Goal: Task Accomplishment & Management: Manage account settings

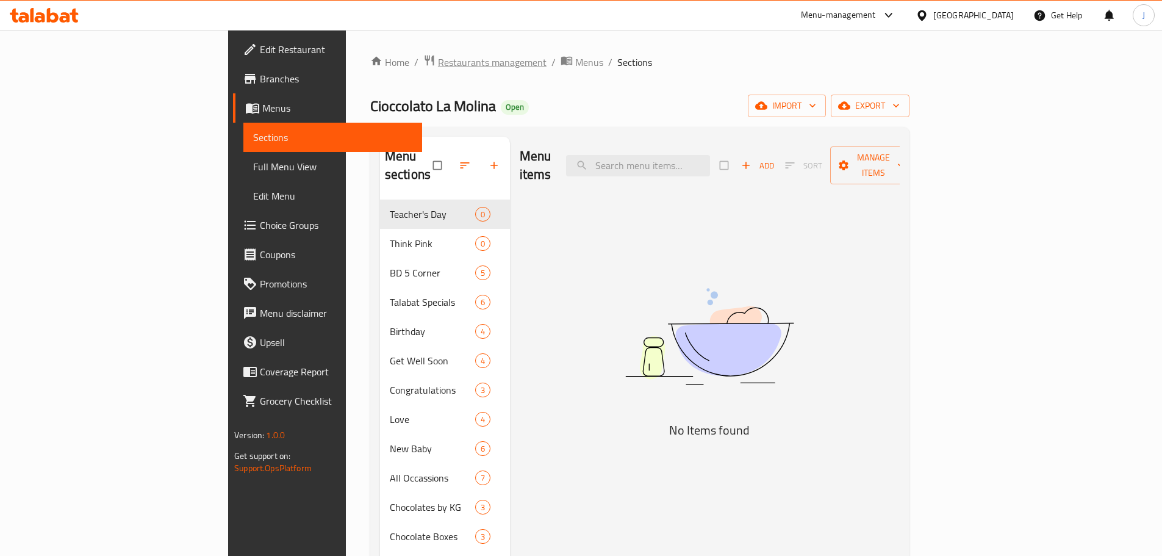
click at [438, 60] on span "Restaurants management" at bounding box center [492, 62] width 109 height 15
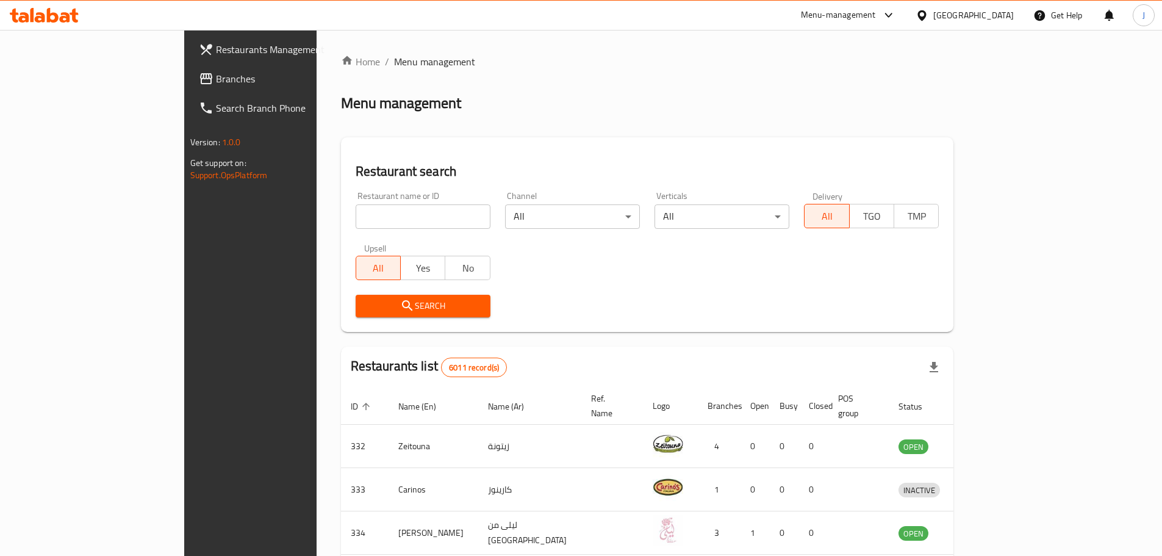
click at [396, 220] on input "search" at bounding box center [423, 216] width 135 height 24
type input "alsow"
click button "Search" at bounding box center [423, 306] width 135 height 23
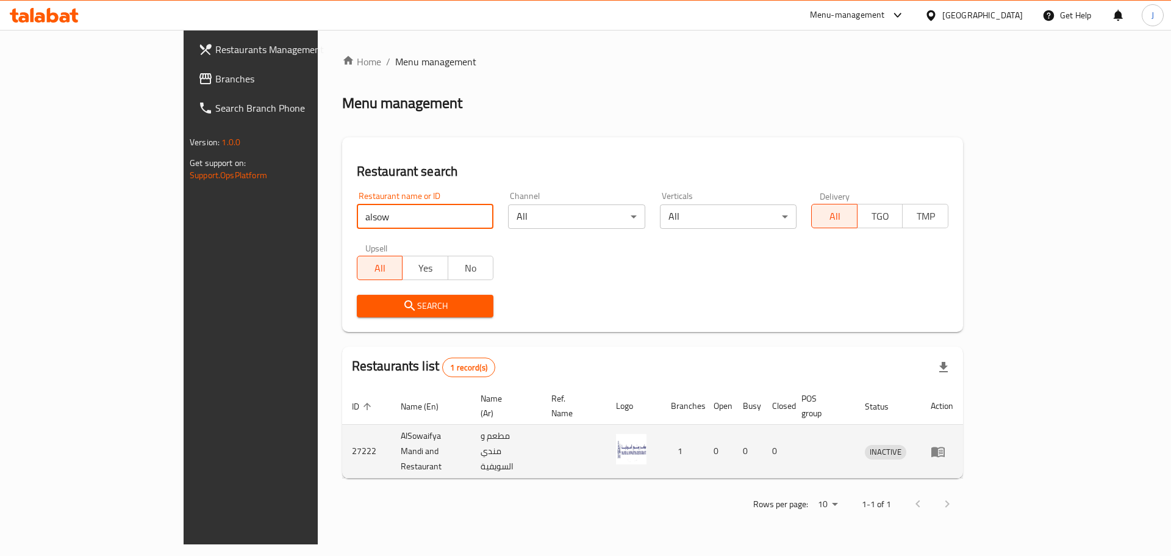
click at [945, 444] on icon "enhanced table" at bounding box center [938, 451] width 15 height 15
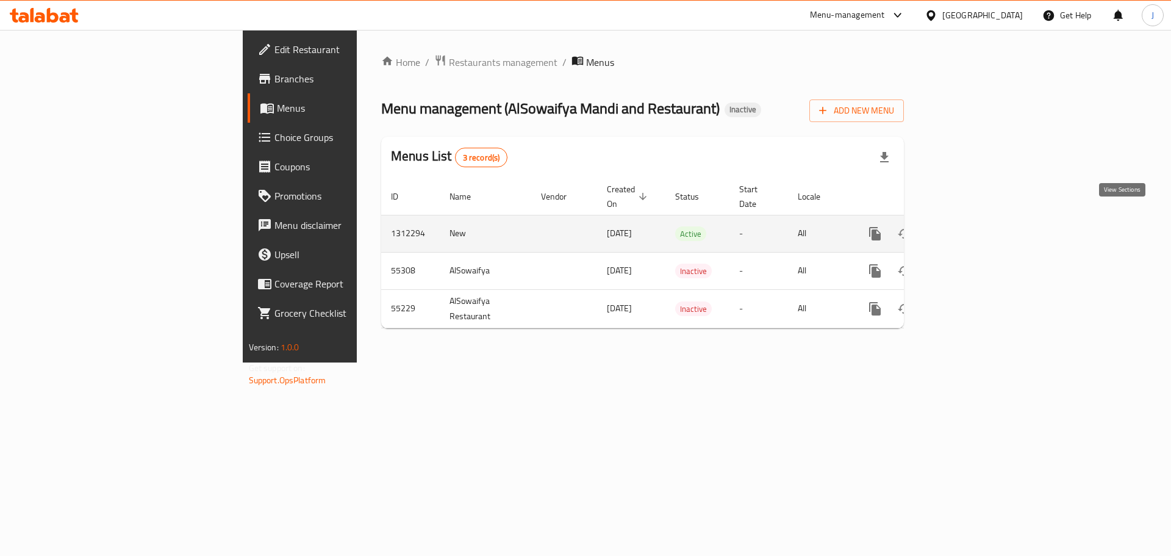
click at [968, 228] on icon "enhanced table" at bounding box center [962, 233] width 11 height 11
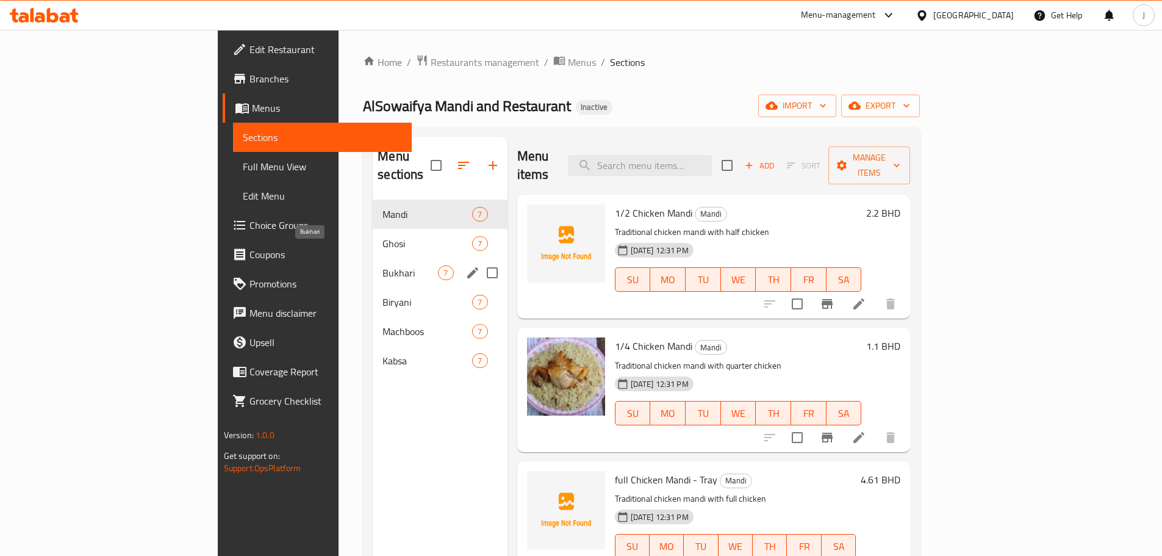
click at [382, 265] on span "Bukhari" at bounding box center [409, 272] width 55 height 15
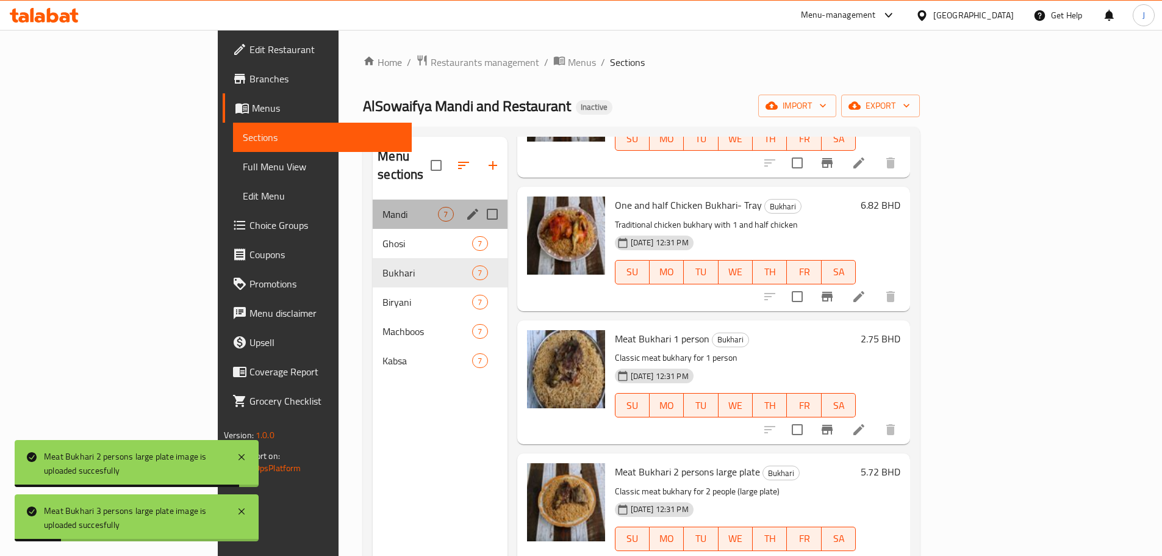
click at [373, 199] on div "Mandi 7" at bounding box center [440, 213] width 134 height 29
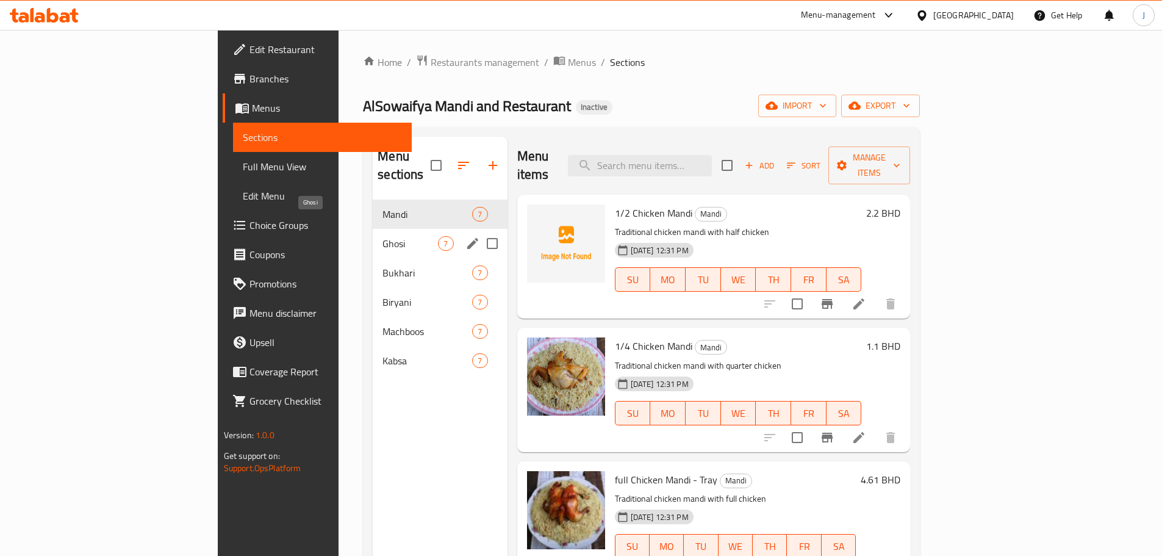
click at [382, 236] on span "Ghosi" at bounding box center [409, 243] width 55 height 15
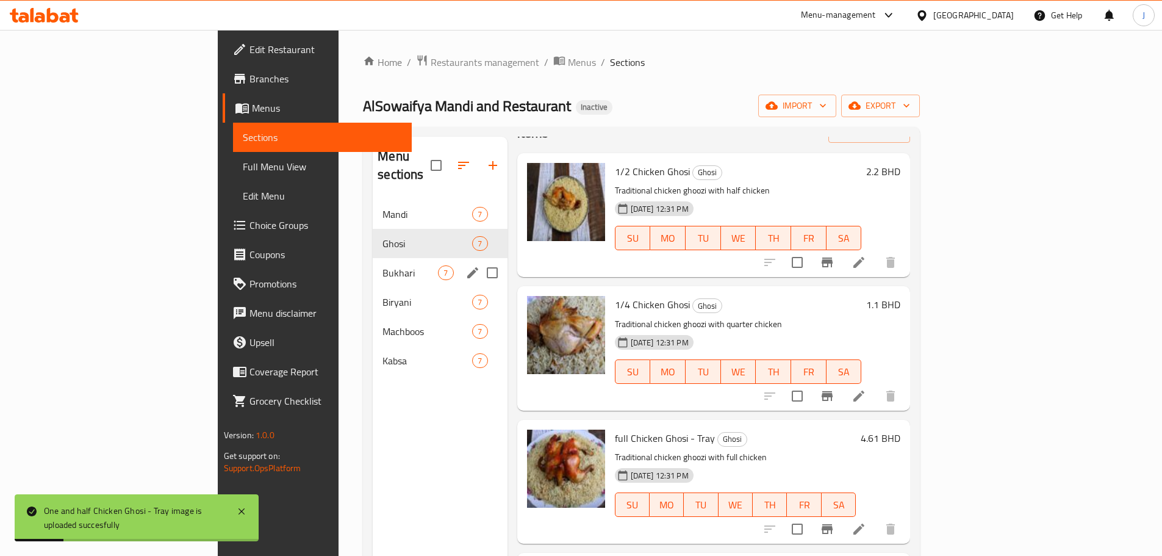
click at [373, 262] on div "Bukhari 7" at bounding box center [440, 272] width 134 height 29
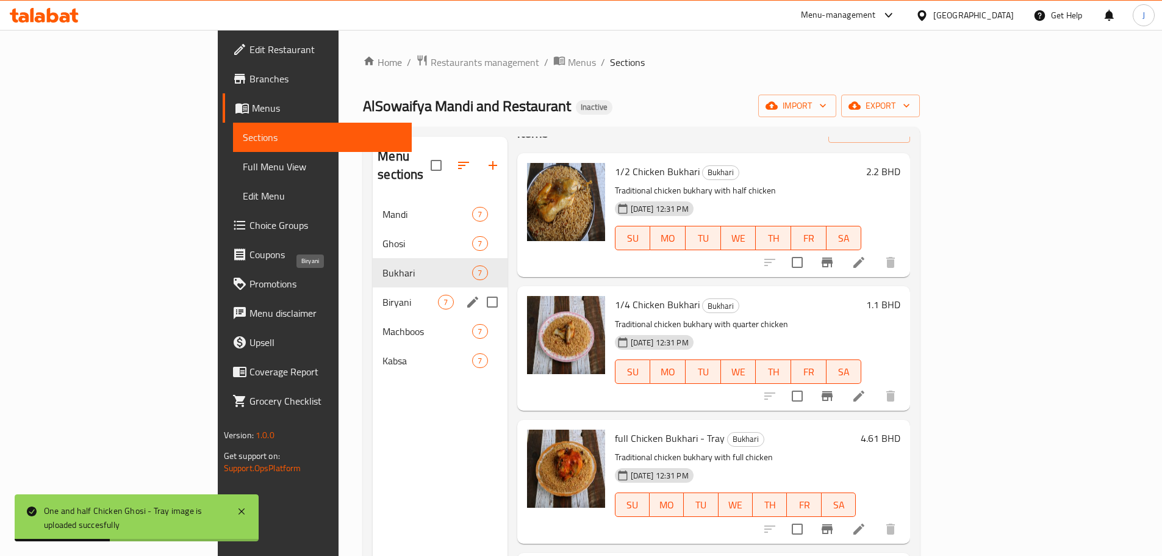
click at [382, 295] on span "Biryani" at bounding box center [409, 302] width 55 height 15
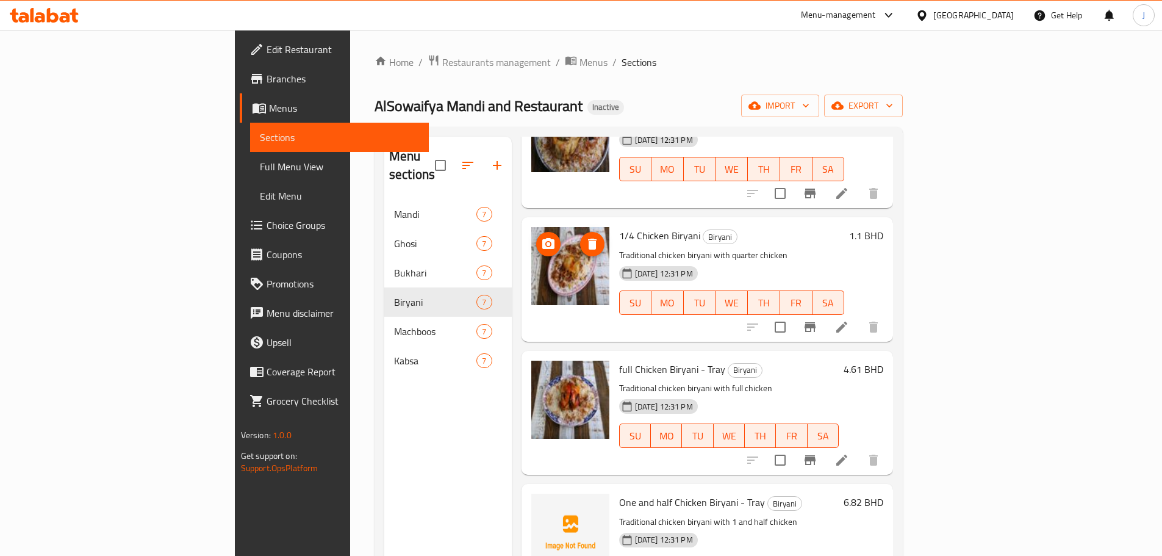
scroll to position [122, 0]
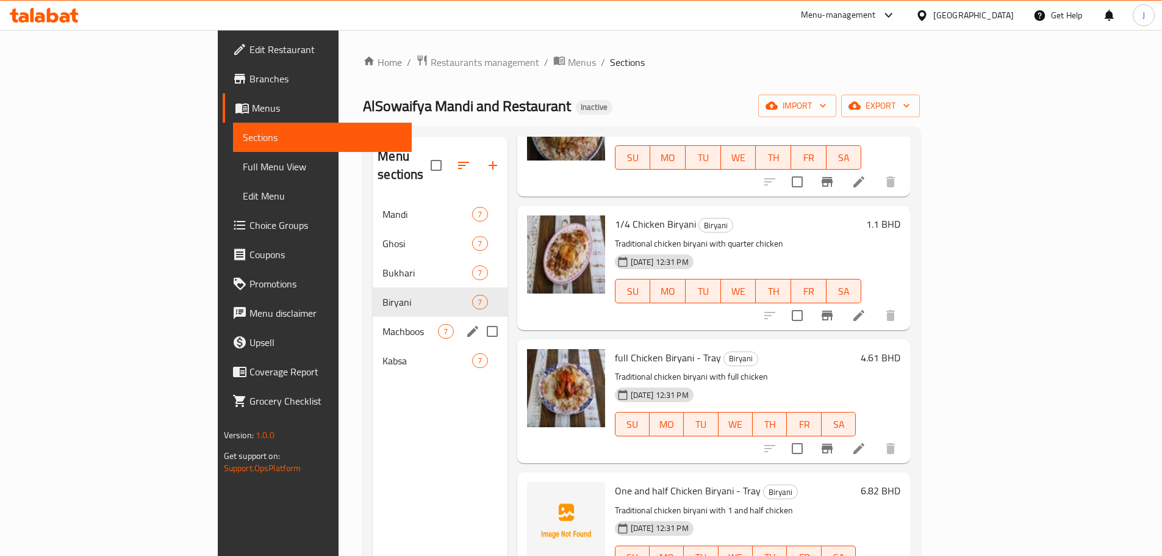
click at [382, 324] on span "Machboos" at bounding box center [409, 331] width 55 height 15
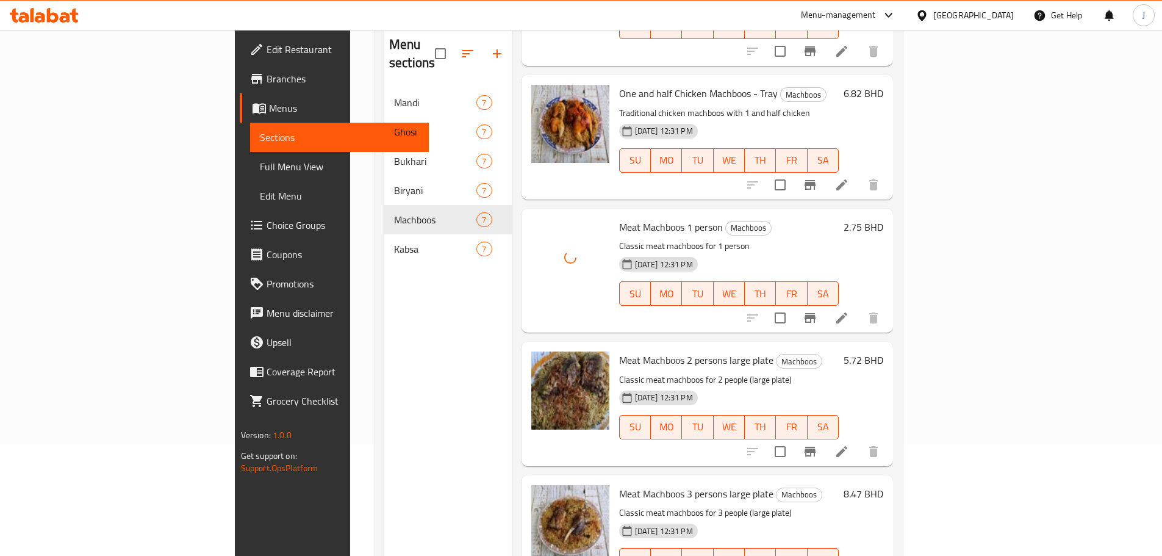
scroll to position [171, 0]
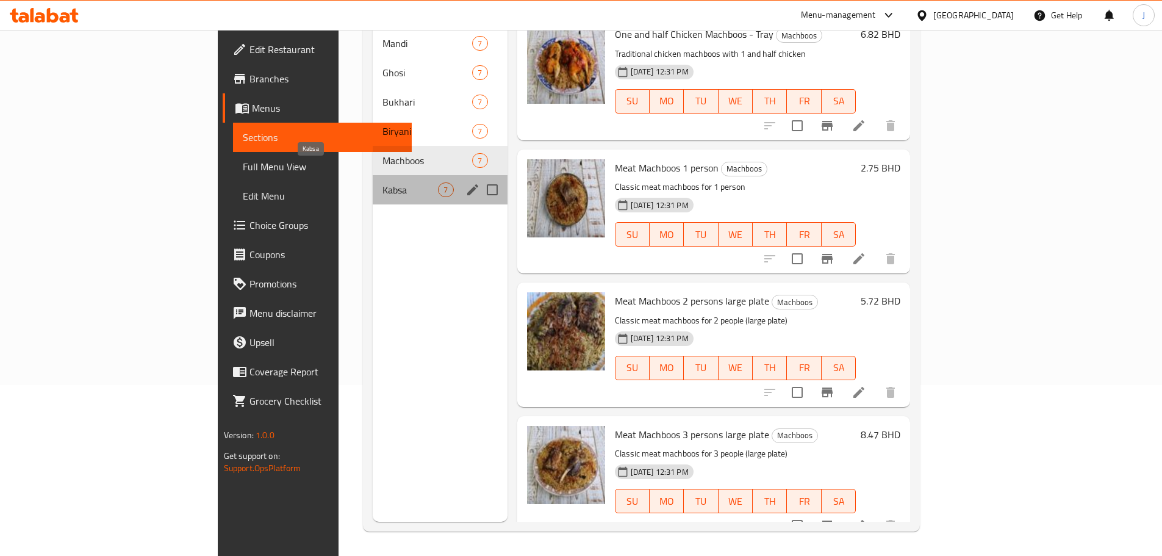
click at [382, 182] on span "Kabsa" at bounding box center [409, 189] width 55 height 15
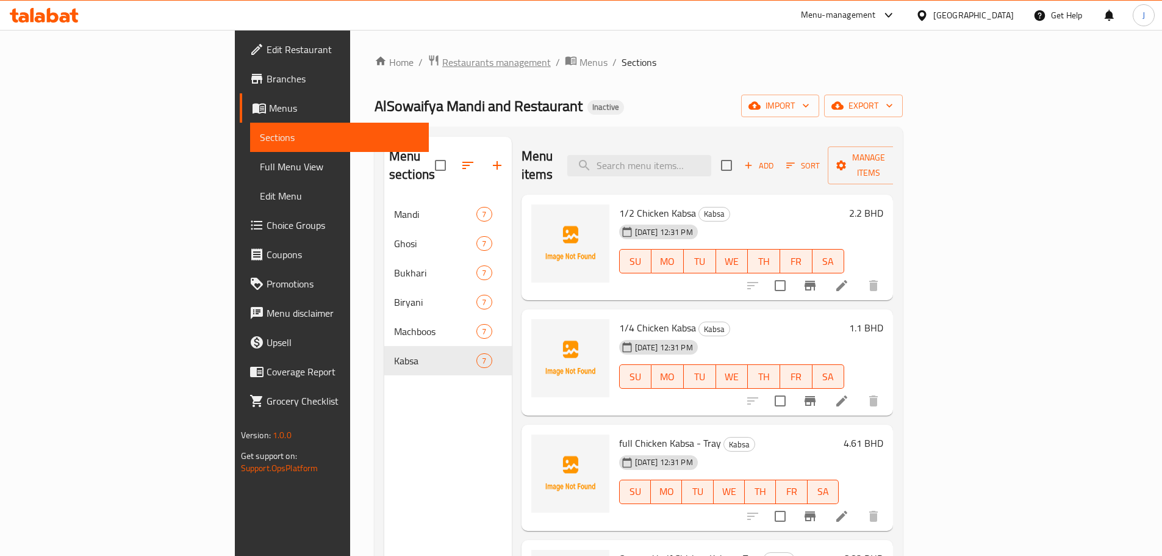
click at [442, 60] on span "Restaurants management" at bounding box center [496, 62] width 109 height 15
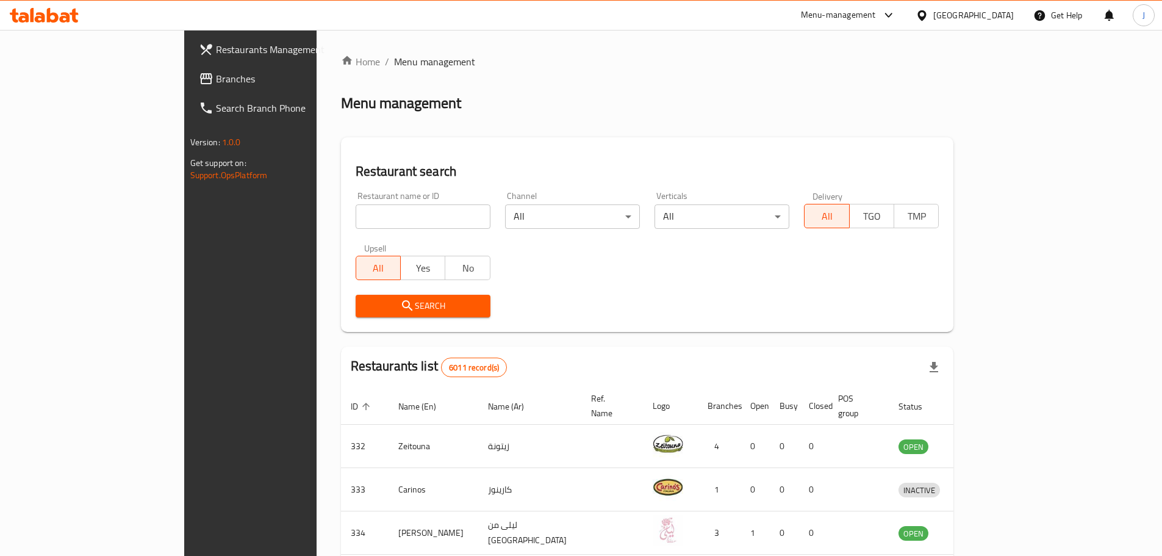
click at [356, 216] on input "search" at bounding box center [423, 216] width 135 height 24
type input "A"
type input "ALIA"
click button "Search" at bounding box center [423, 306] width 135 height 23
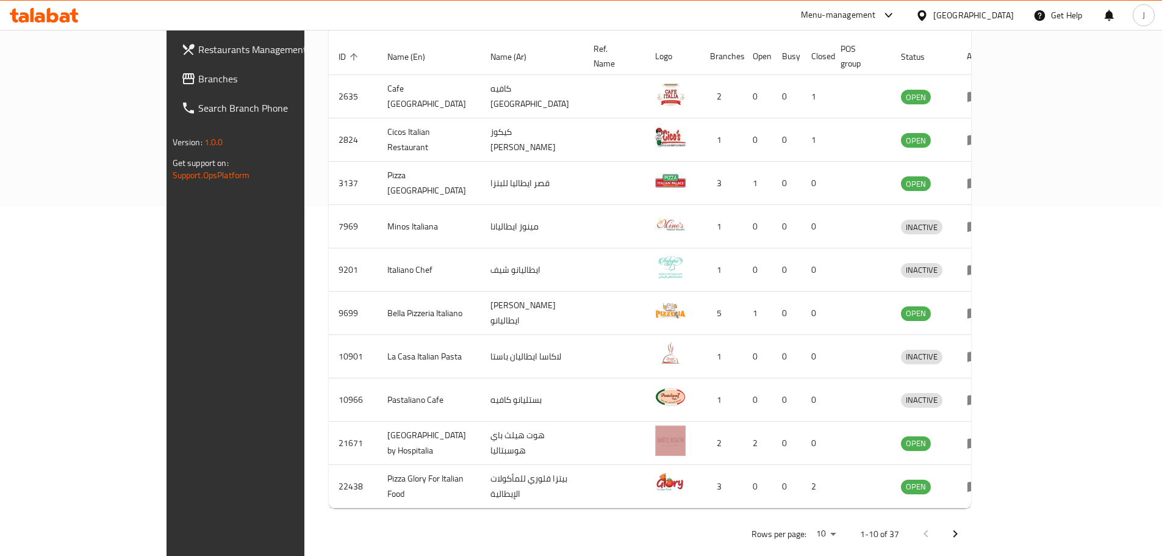
scroll to position [354, 0]
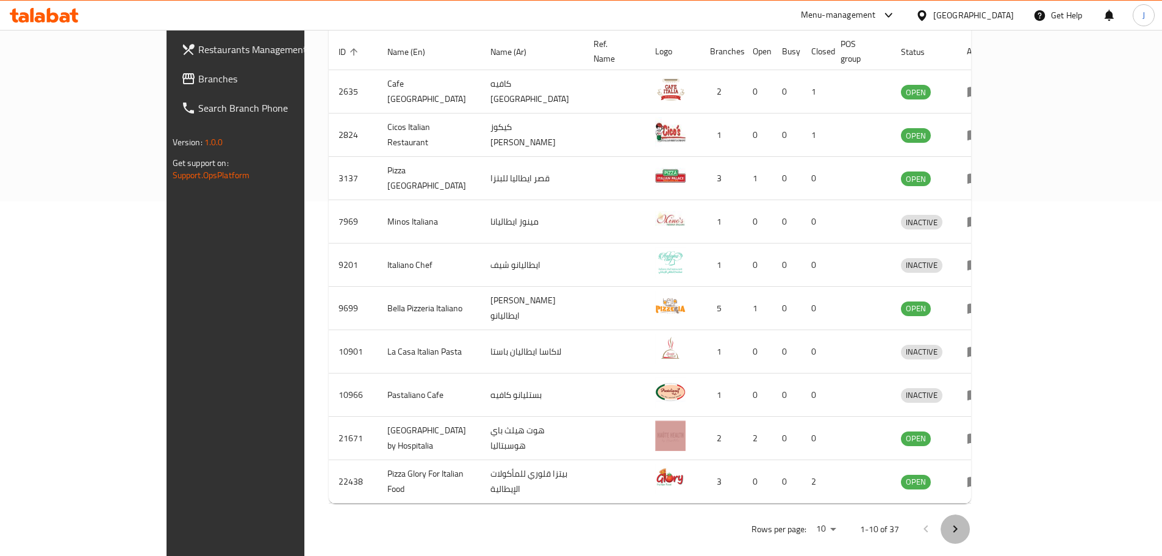
click at [970, 524] on button "Next page" at bounding box center [954, 528] width 29 height 29
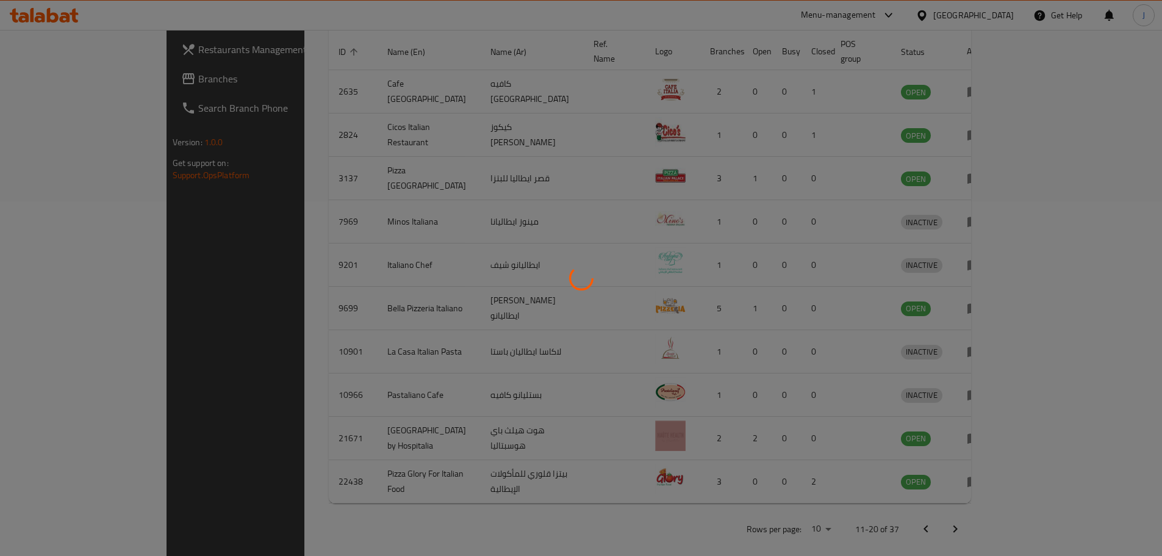
click at [1121, 523] on div at bounding box center [581, 278] width 1162 height 556
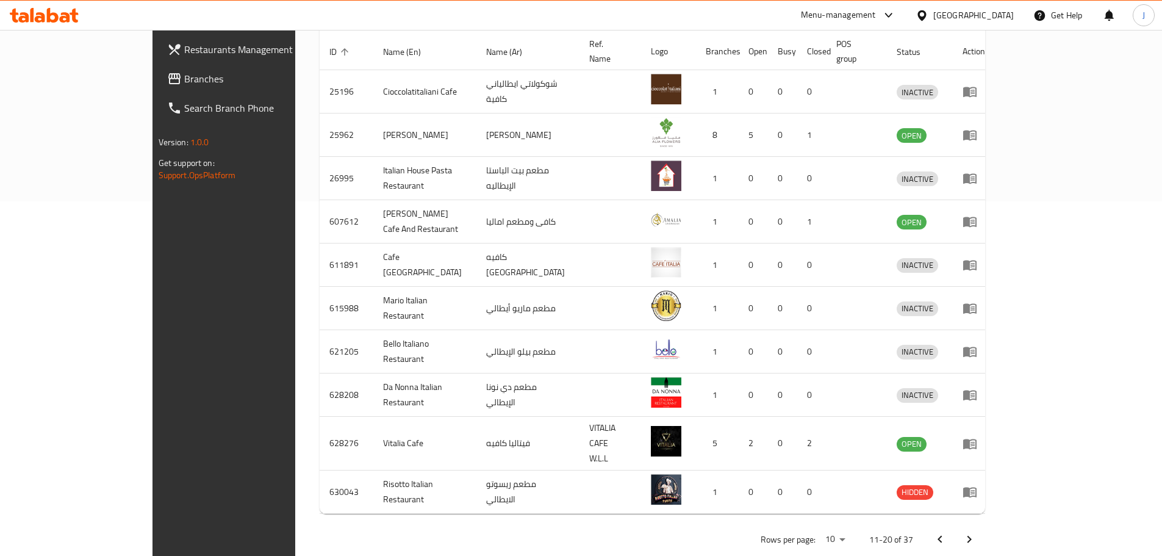
click at [1120, 517] on div at bounding box center [581, 278] width 1162 height 556
click at [971, 535] on icon "Next page" at bounding box center [969, 538] width 4 height 7
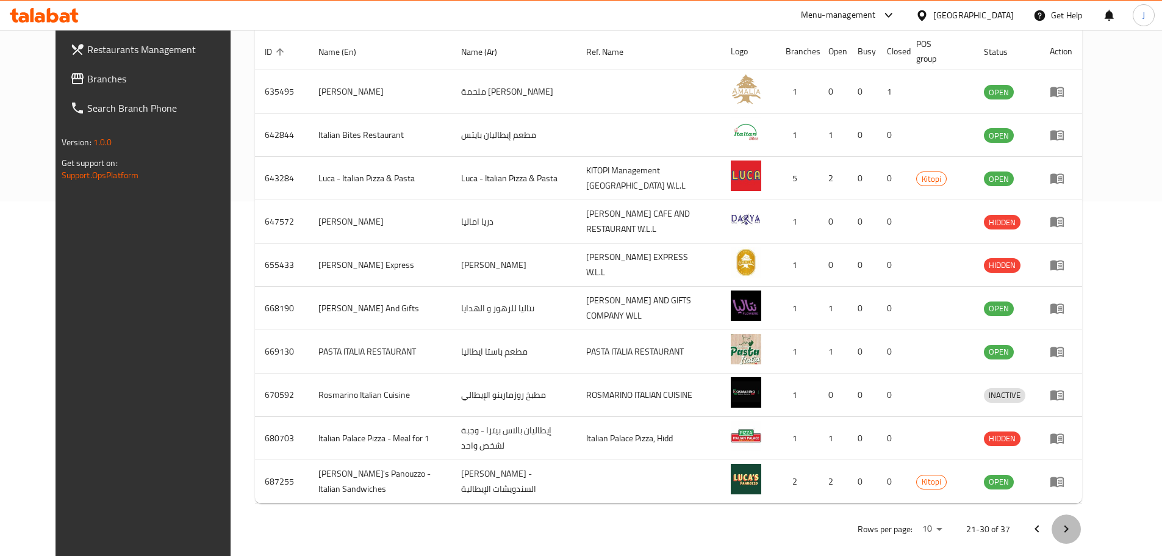
click at [1073, 527] on icon "Next page" at bounding box center [1066, 528] width 15 height 15
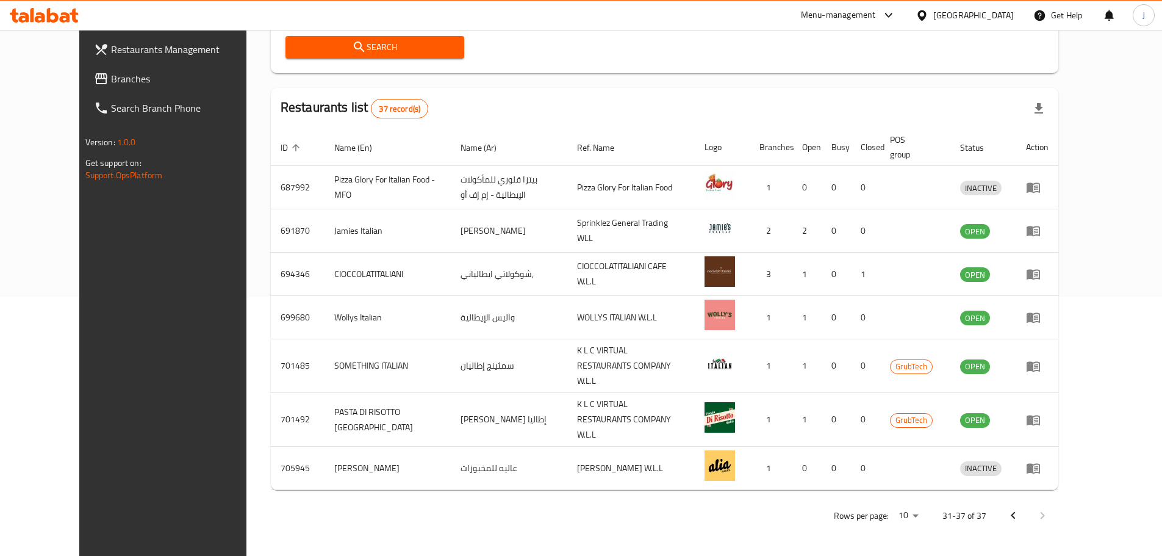
scroll to position [238, 0]
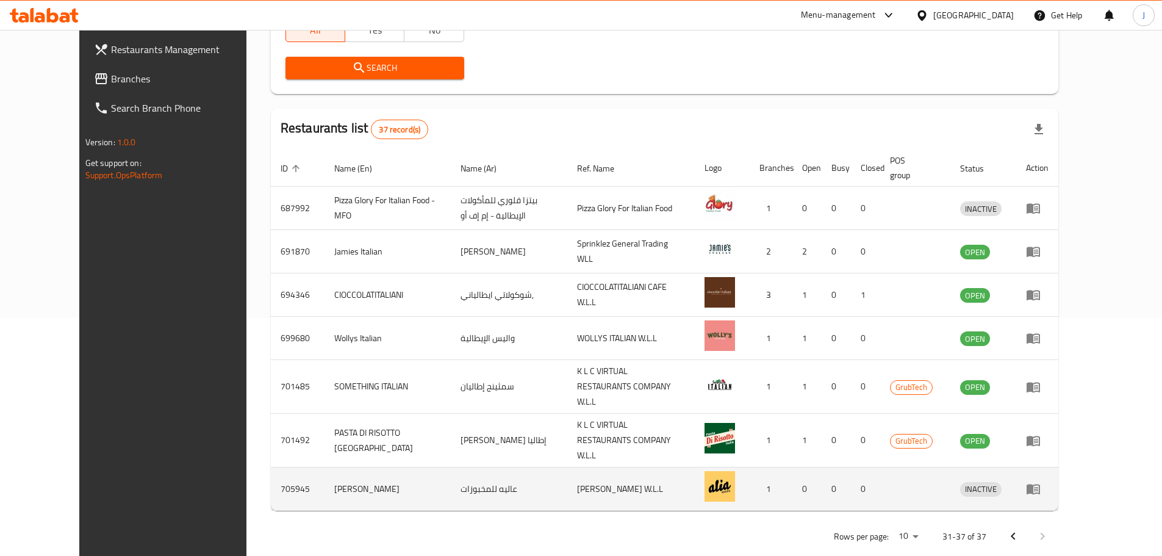
drag, startPoint x: 1129, startPoint y: 469, endPoint x: 1123, endPoint y: 468, distance: 6.1
click at [1058, 468] on td "enhanced table" at bounding box center [1037, 488] width 42 height 43
click at [1048, 481] on link "enhanced table" at bounding box center [1037, 488] width 23 height 15
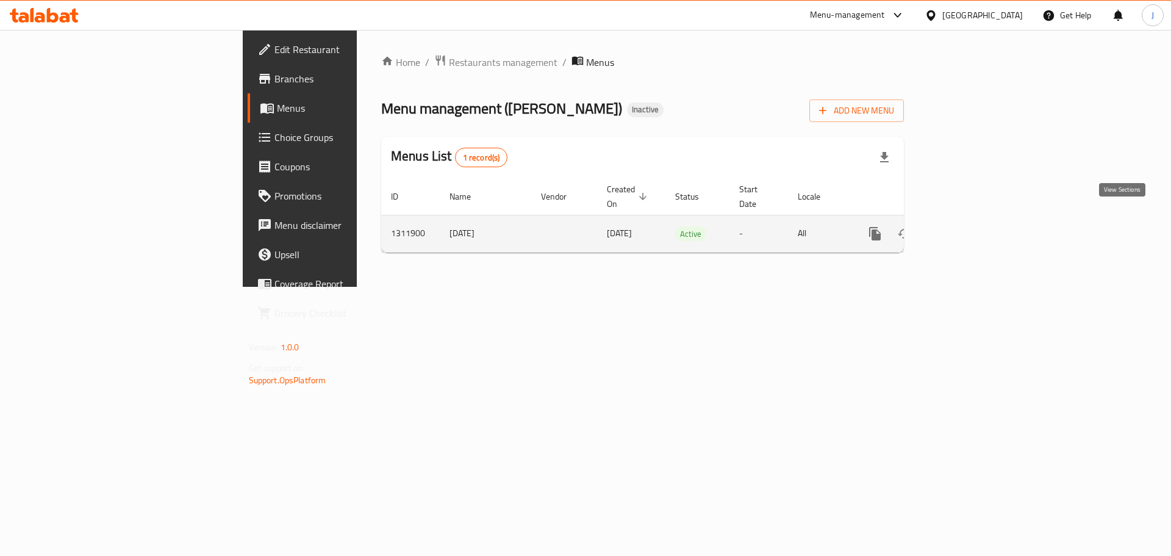
click at [977, 230] on link "enhanced table" at bounding box center [962, 233] width 29 height 29
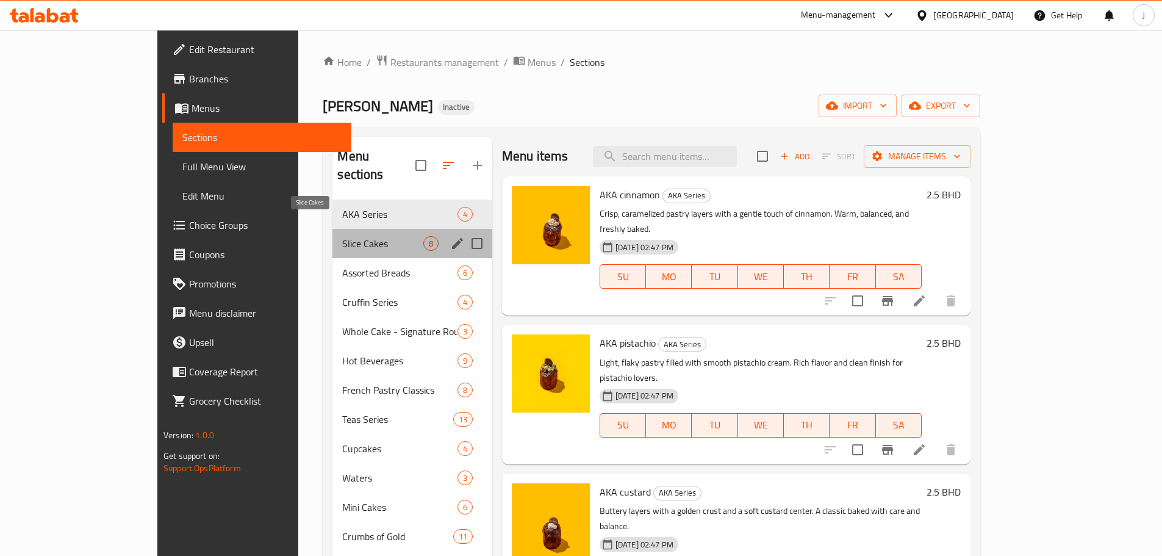
click at [342, 236] on span "Slice Cakes" at bounding box center [382, 243] width 80 height 15
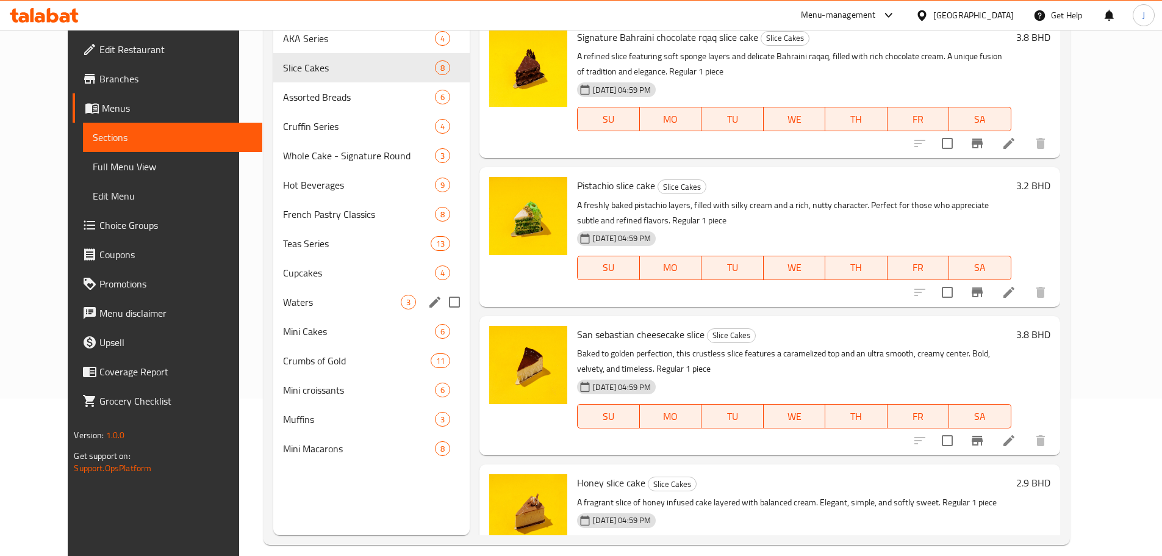
scroll to position [171, 0]
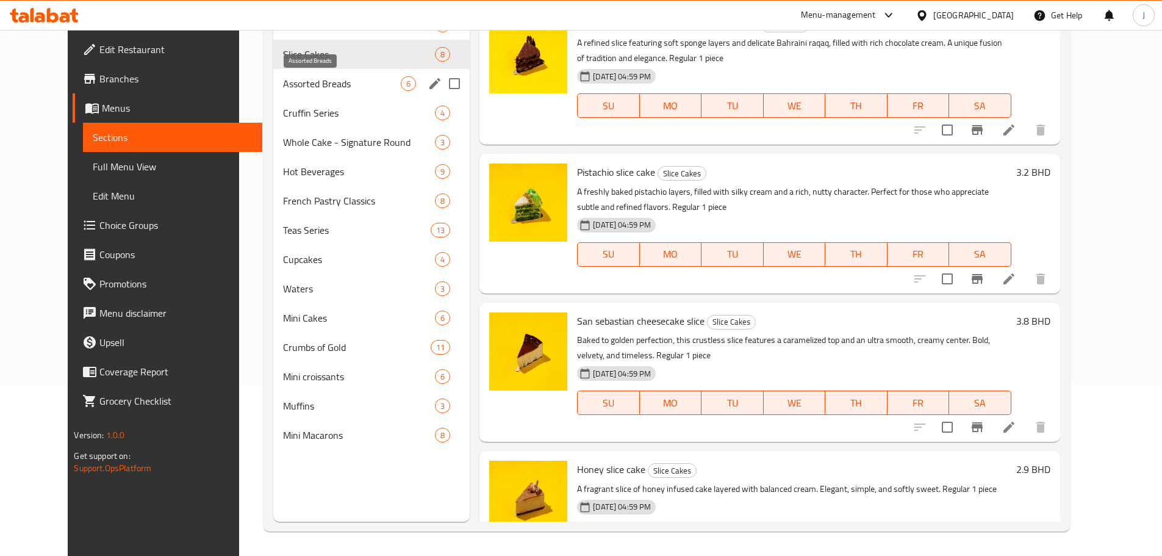
click at [283, 83] on span "Assorted Breads" at bounding box center [342, 83] width 118 height 15
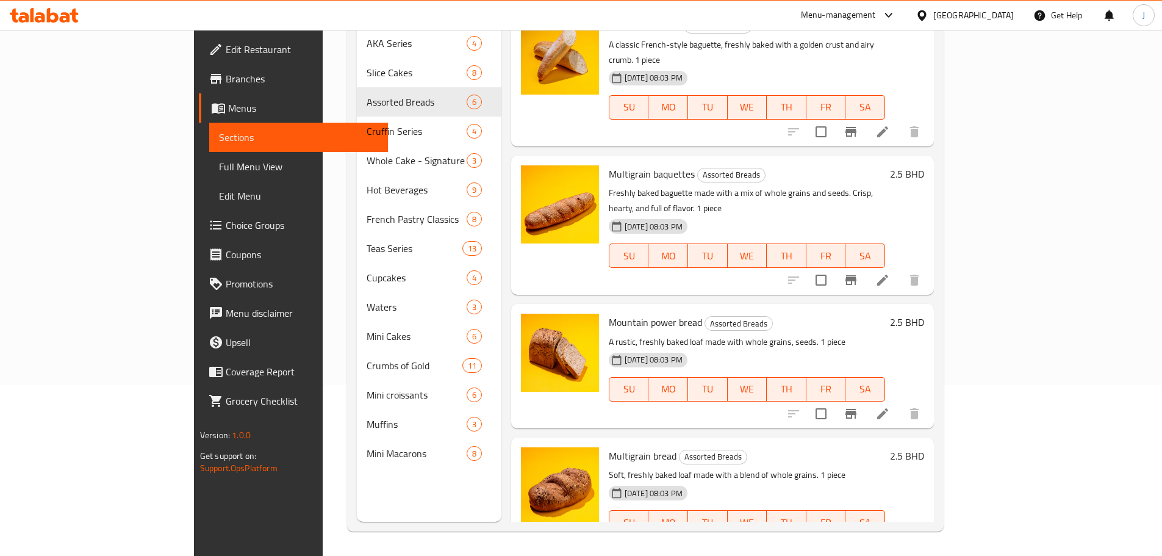
scroll to position [274, 0]
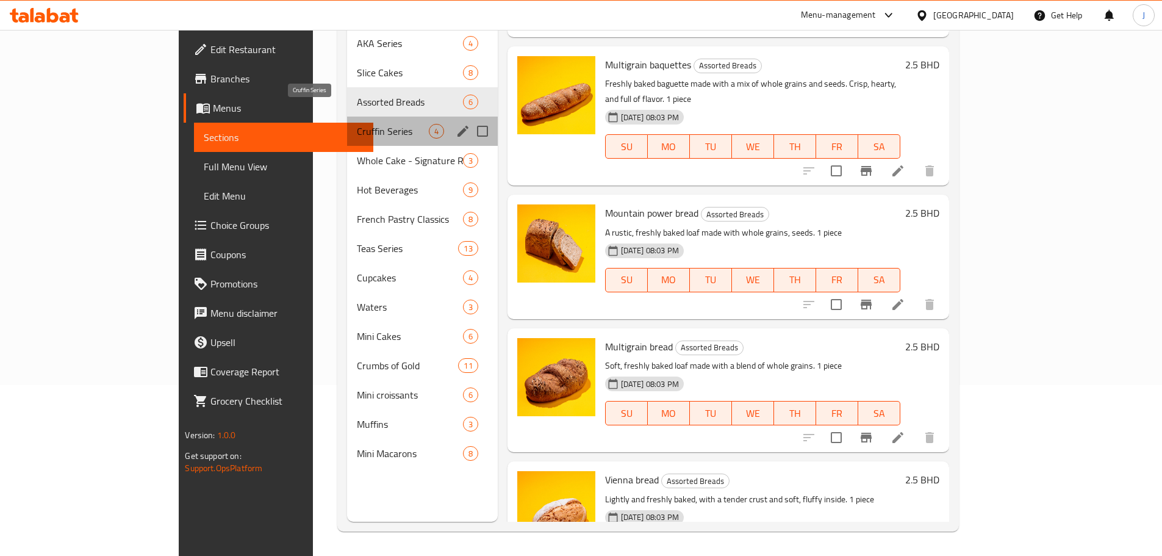
click at [357, 124] on span "Cruffin Series" at bounding box center [392, 131] width 71 height 15
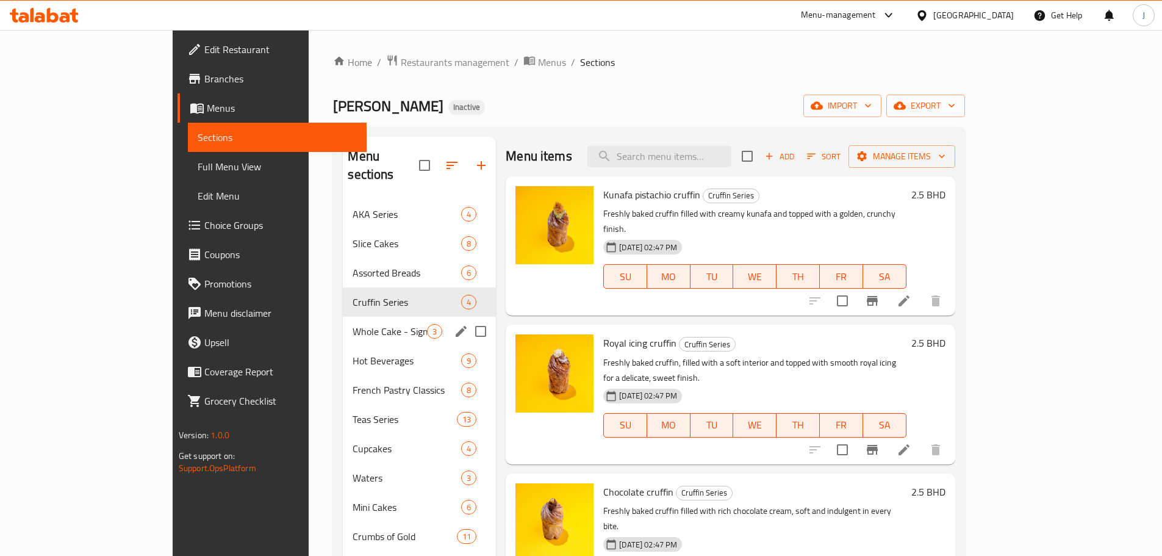
click at [352, 324] on span "Whole Cake - Signature Round" at bounding box center [389, 331] width 74 height 15
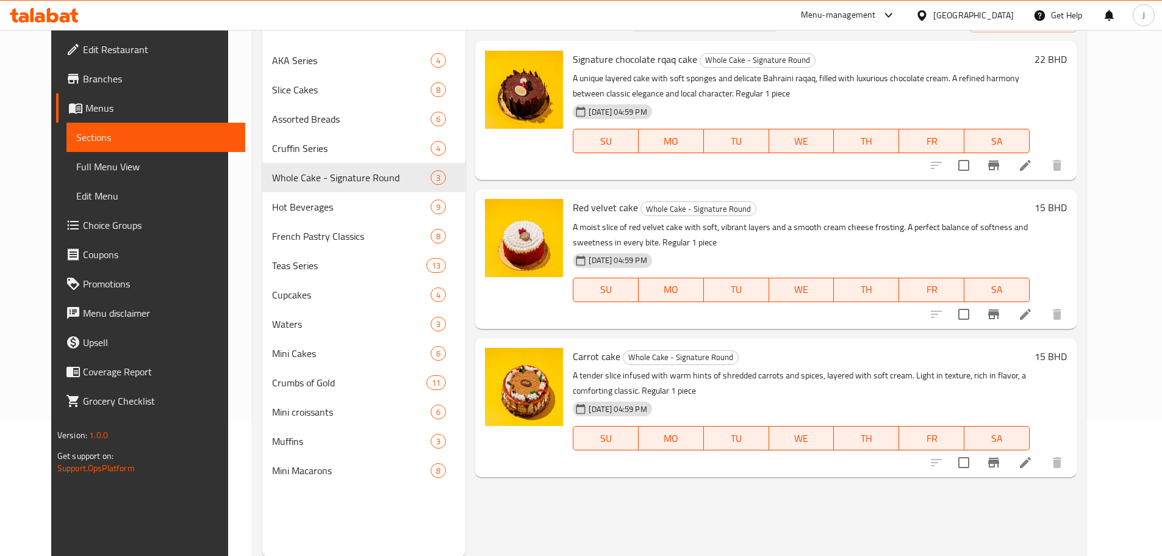
scroll to position [171, 0]
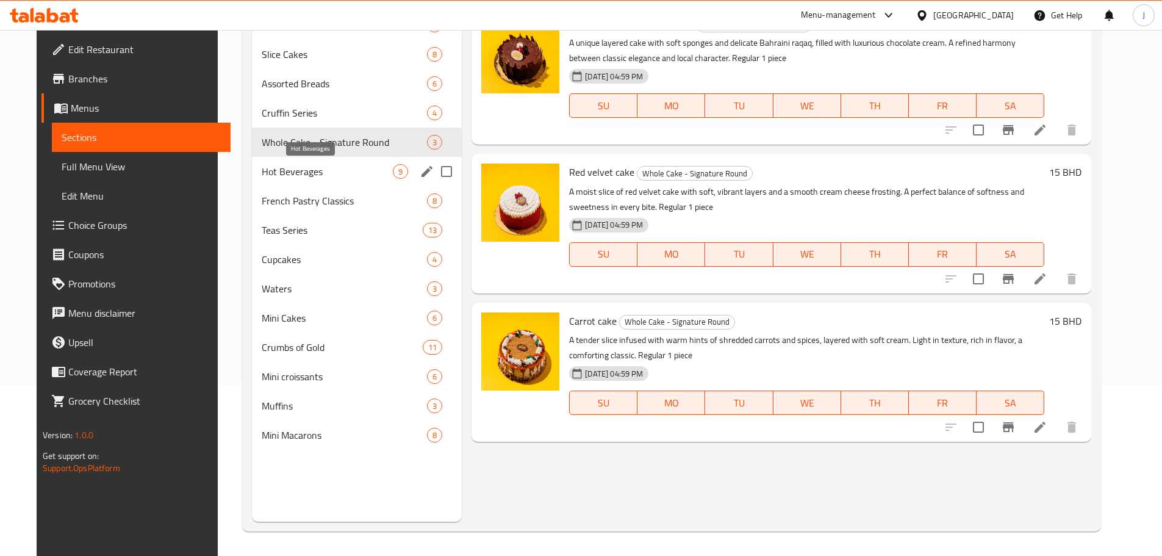
click at [295, 177] on span "Hot Beverages" at bounding box center [327, 171] width 131 height 15
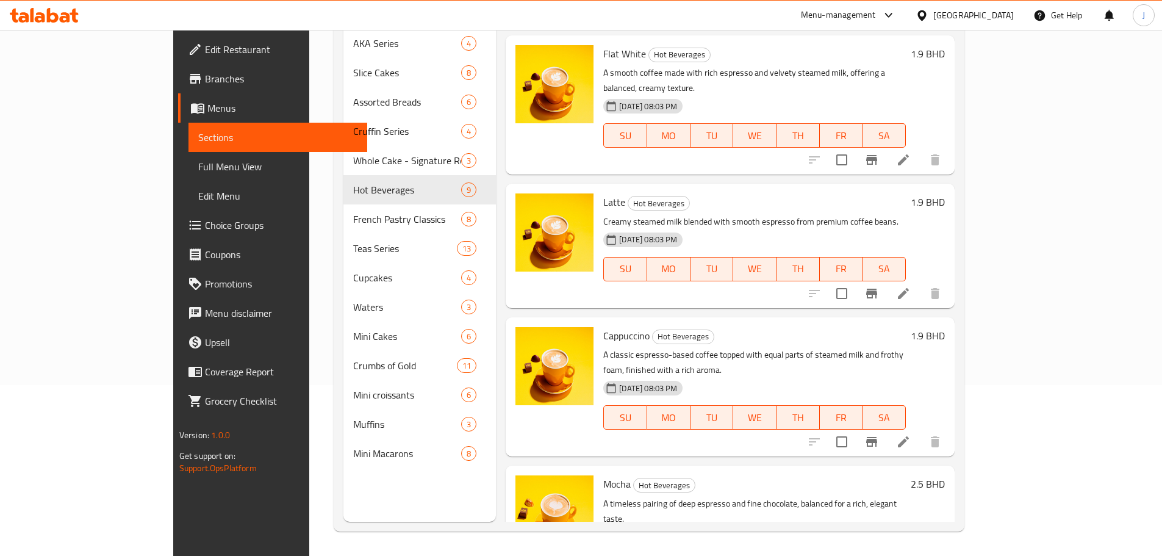
scroll to position [674, 0]
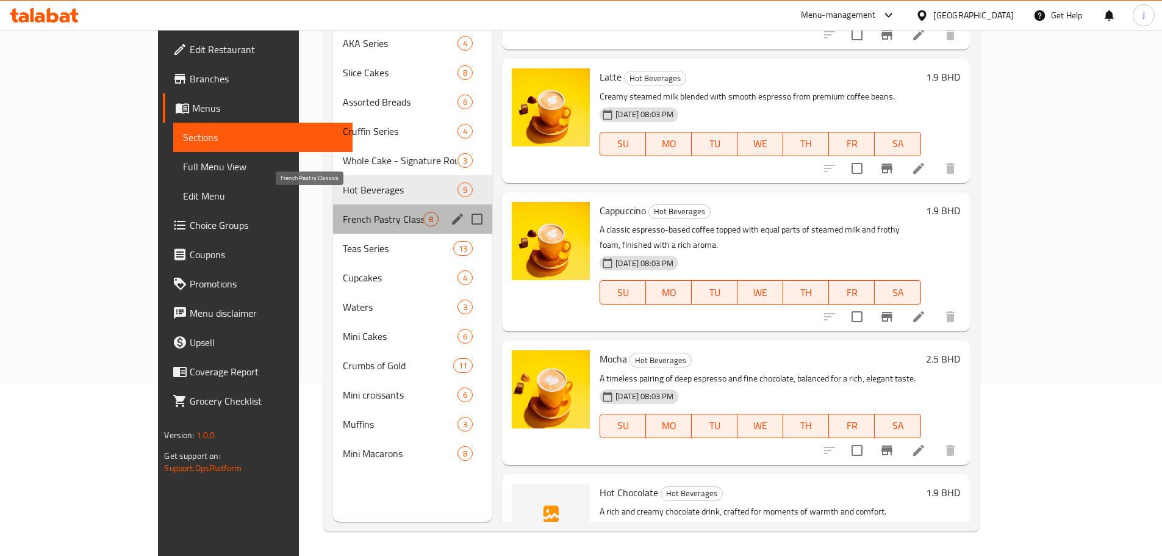
click at [343, 212] on span "French Pastry Classics" at bounding box center [383, 219] width 80 height 15
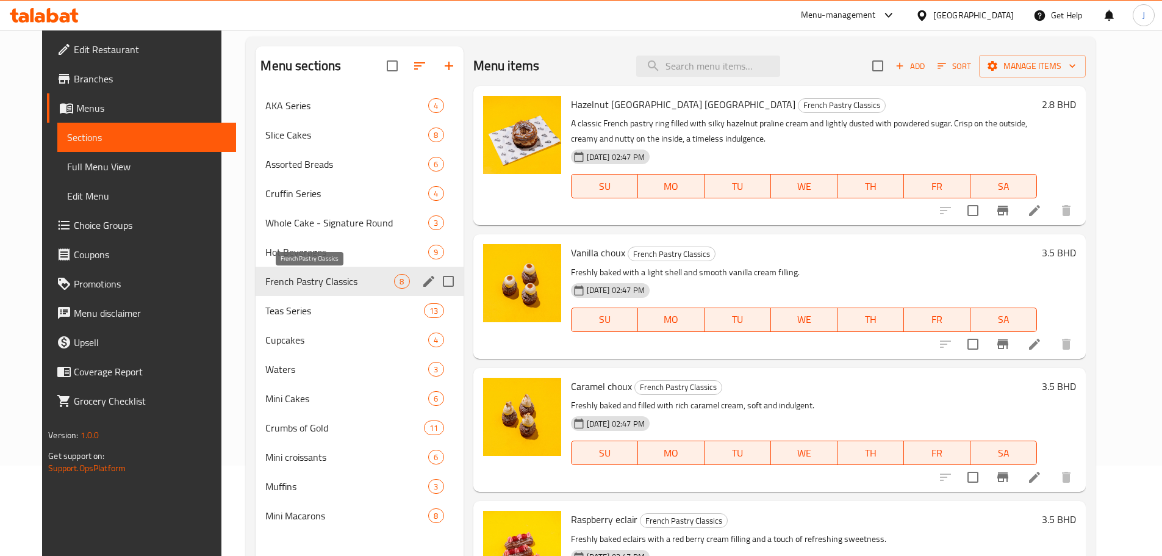
scroll to position [171, 0]
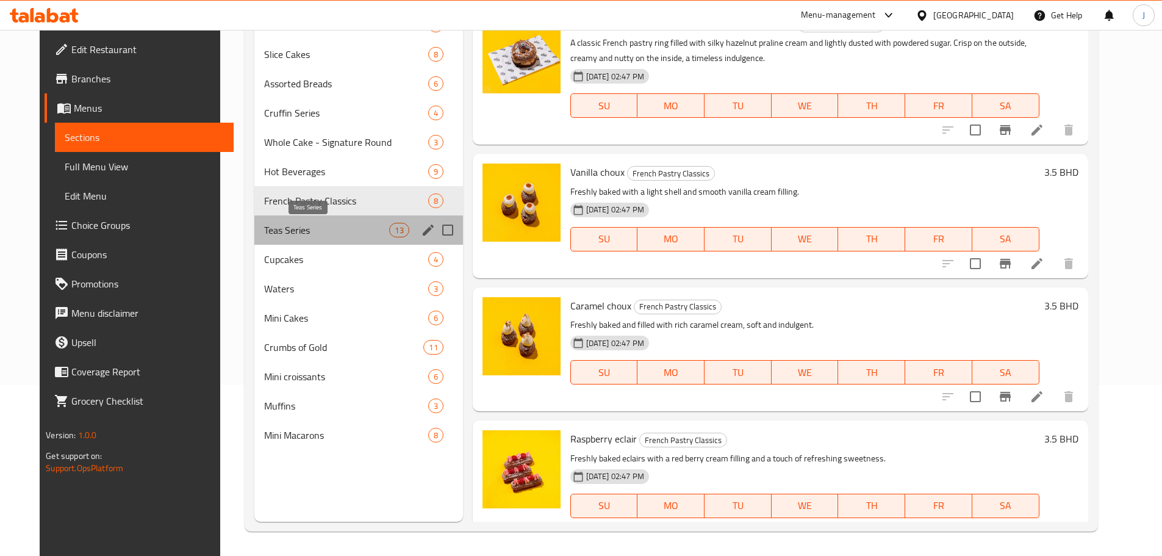
click at [268, 228] on span "Teas Series" at bounding box center [326, 230] width 125 height 15
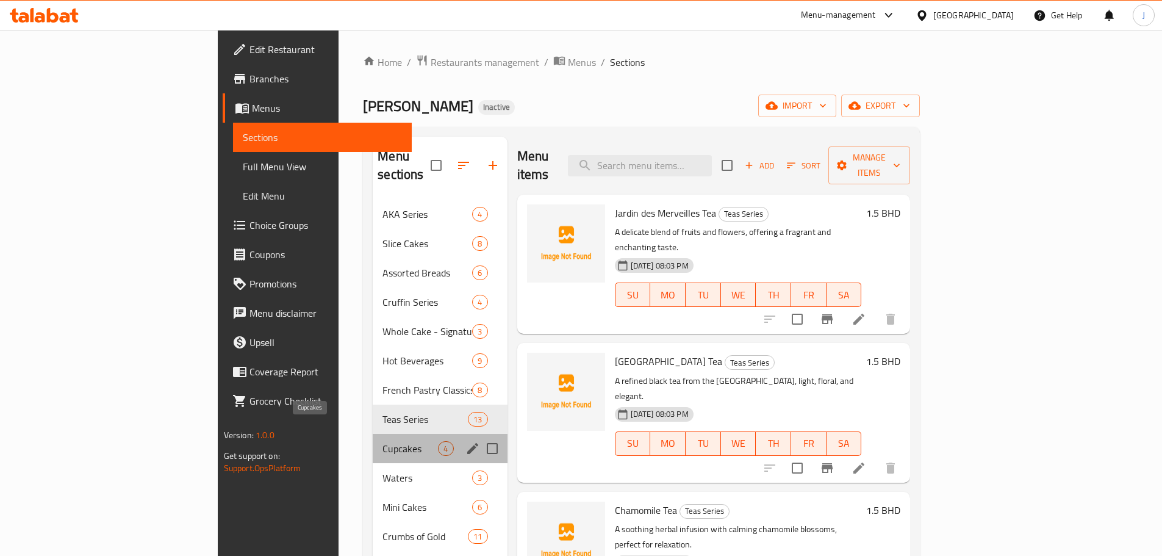
click at [382, 441] on span "Cupcakes" at bounding box center [409, 448] width 55 height 15
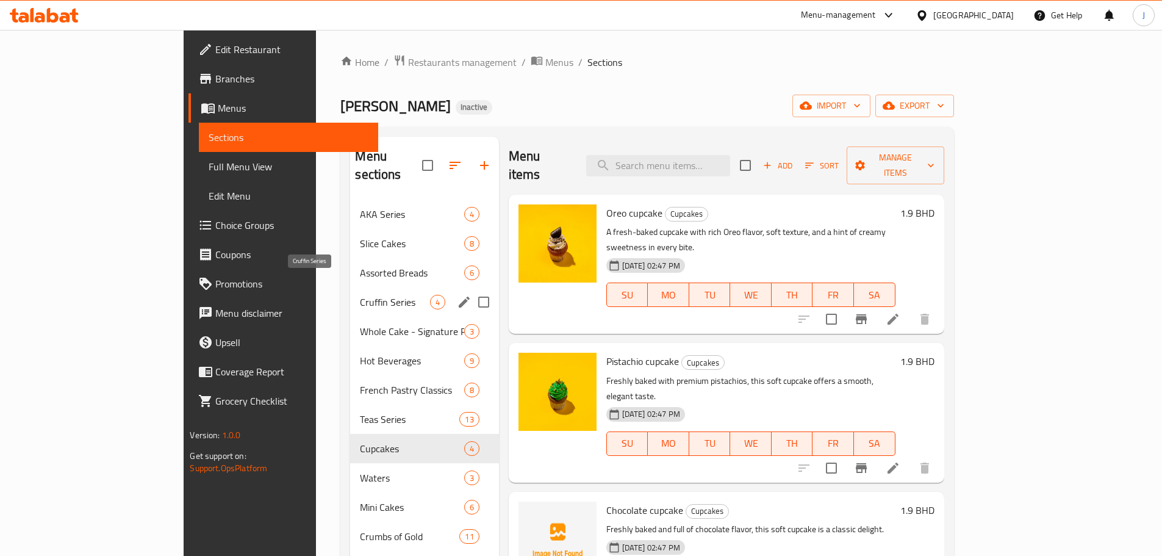
click at [360, 295] on span "Cruffin Series" at bounding box center [395, 302] width 70 height 15
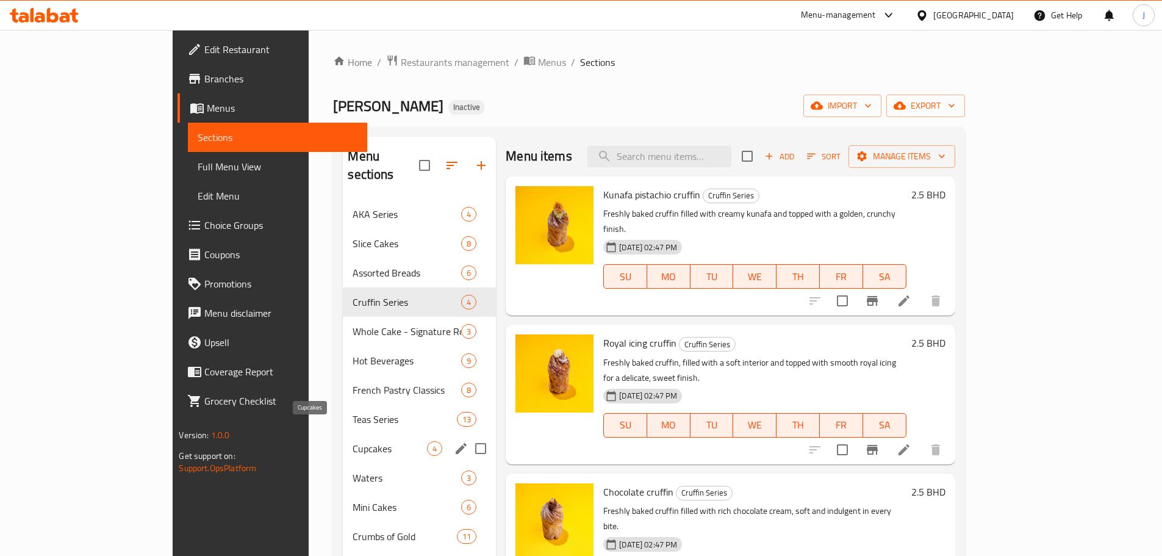
click at [352, 441] on span "Cupcakes" at bounding box center [389, 448] width 74 height 15
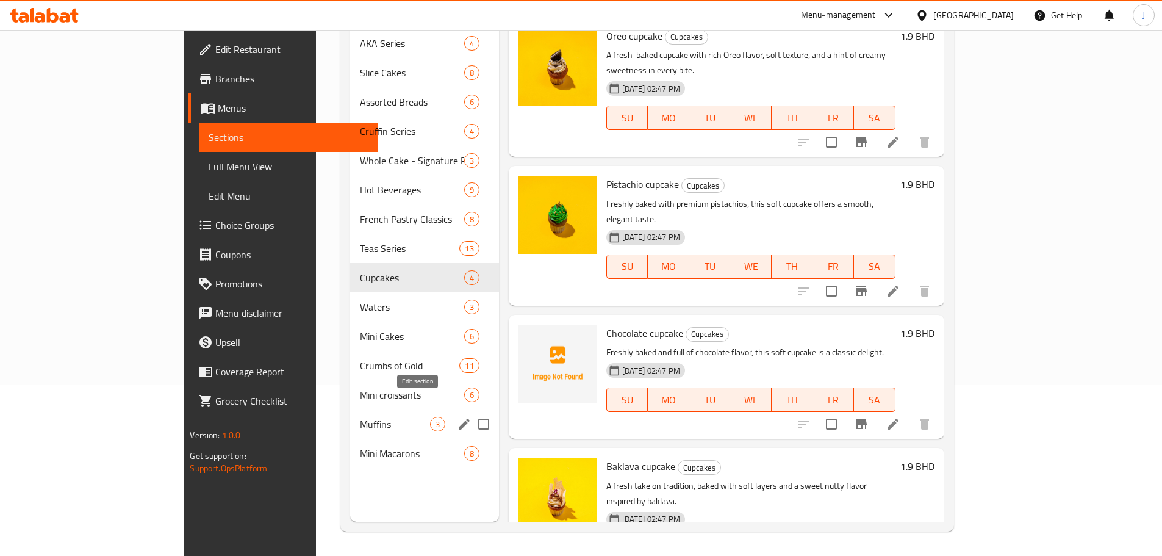
scroll to position [8, 0]
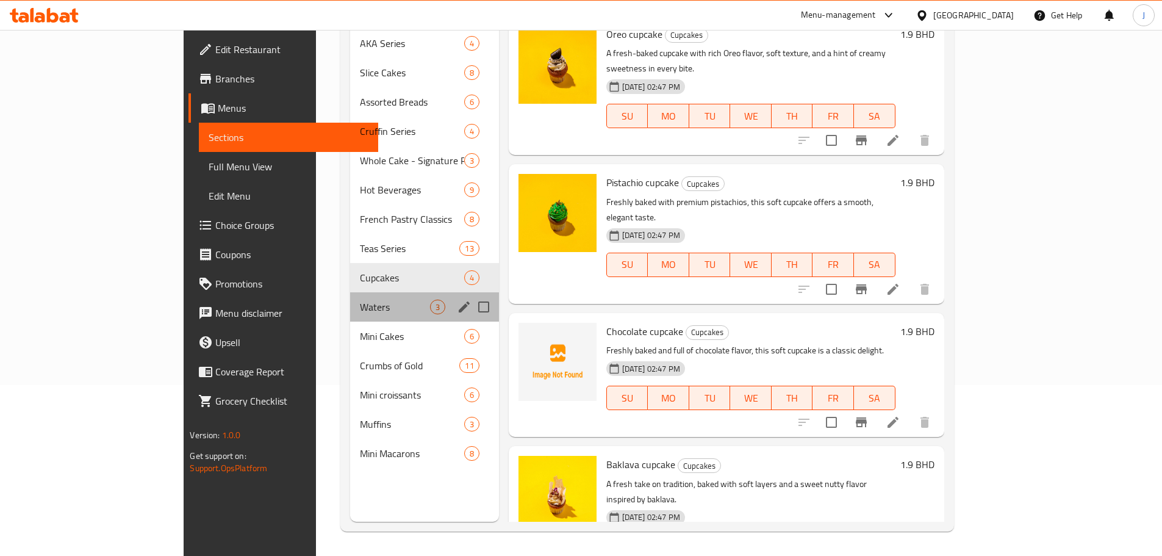
click at [350, 299] on div "Waters 3" at bounding box center [424, 306] width 148 height 29
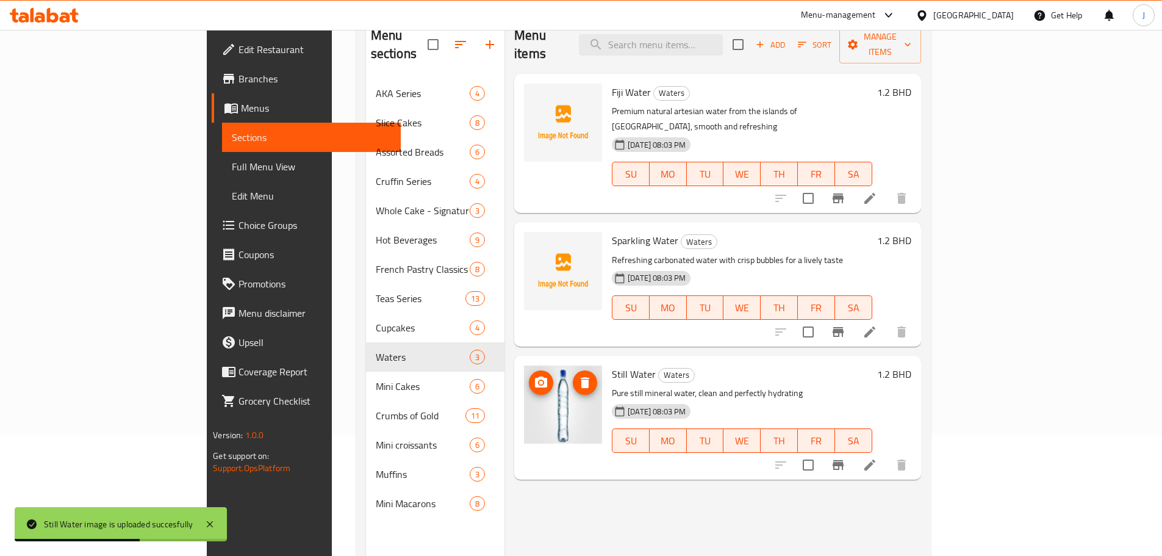
scroll to position [122, 0]
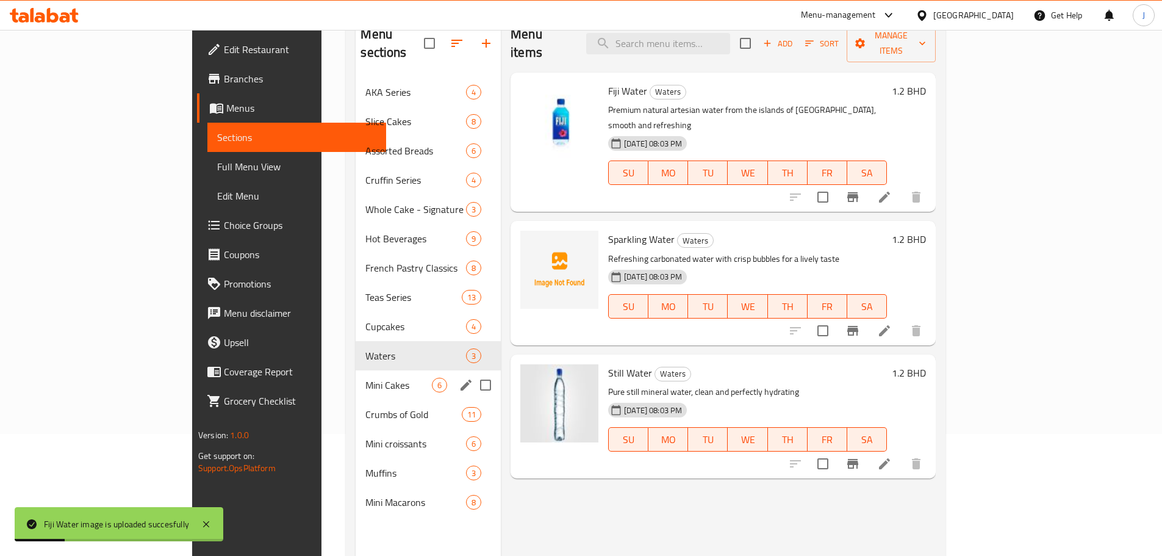
drag, startPoint x: 333, startPoint y: 379, endPoint x: 323, endPoint y: 370, distance: 13.8
click at [356, 370] on div "Mini Cakes 6" at bounding box center [428, 384] width 145 height 29
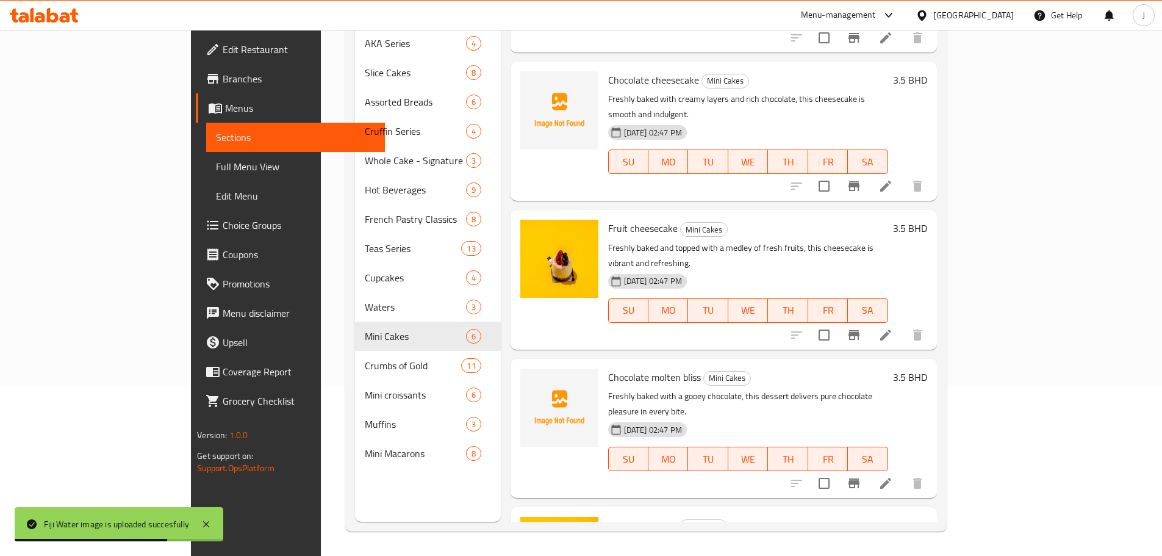
scroll to position [274, 0]
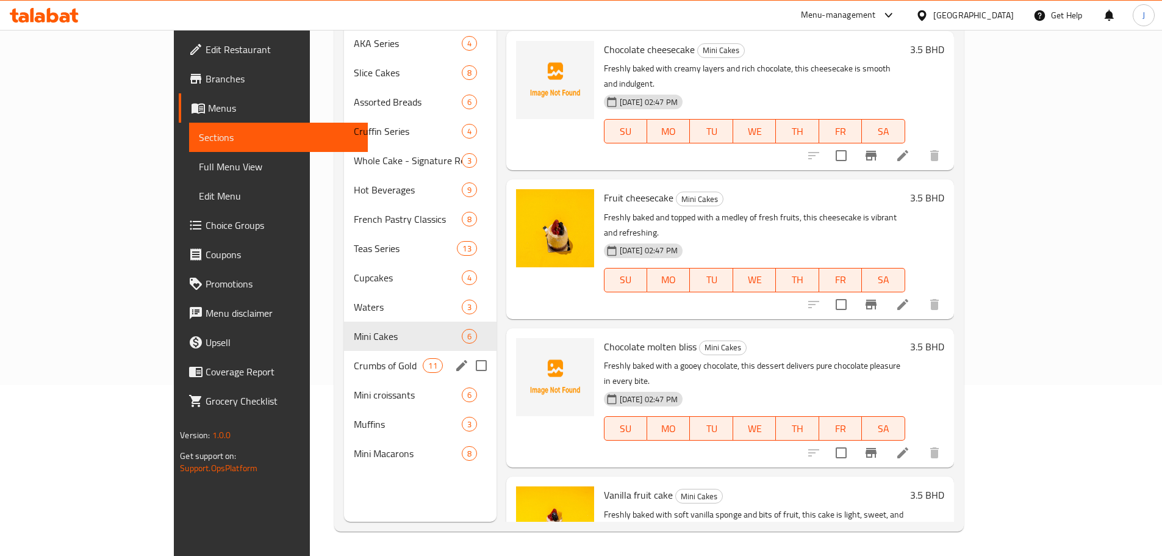
click at [354, 358] on span "Crumbs of Gold" at bounding box center [389, 365] width 70 height 15
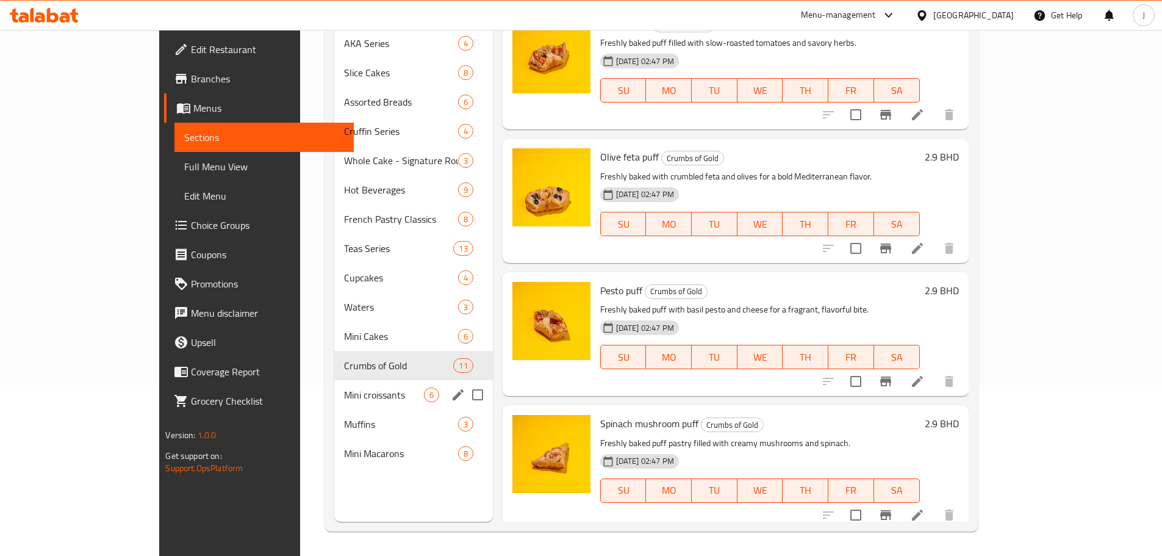
click at [334, 388] on div "Mini croissants 6" at bounding box center [413, 394] width 159 height 29
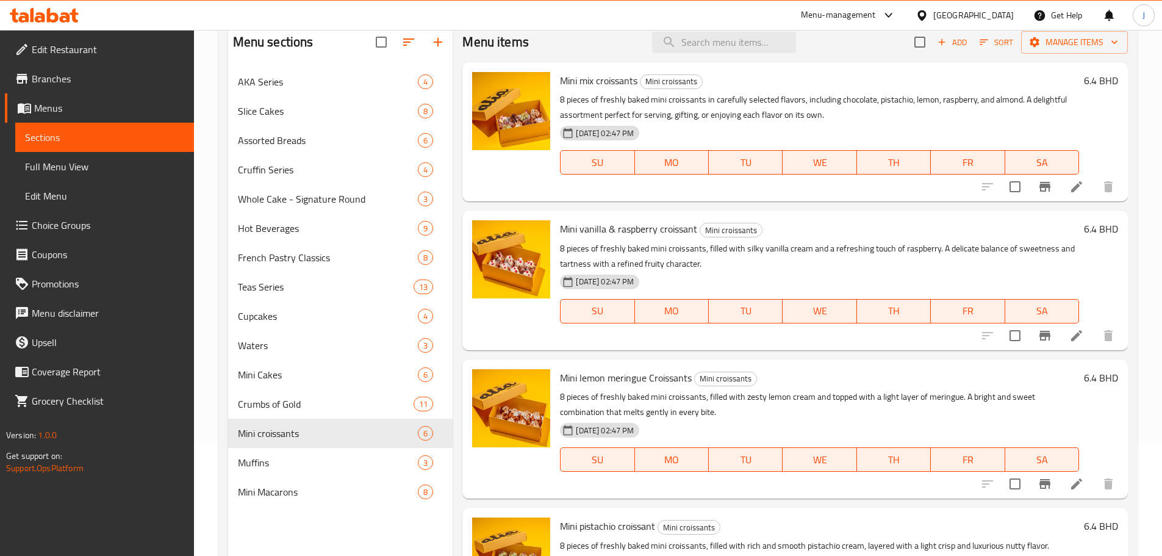
scroll to position [171, 0]
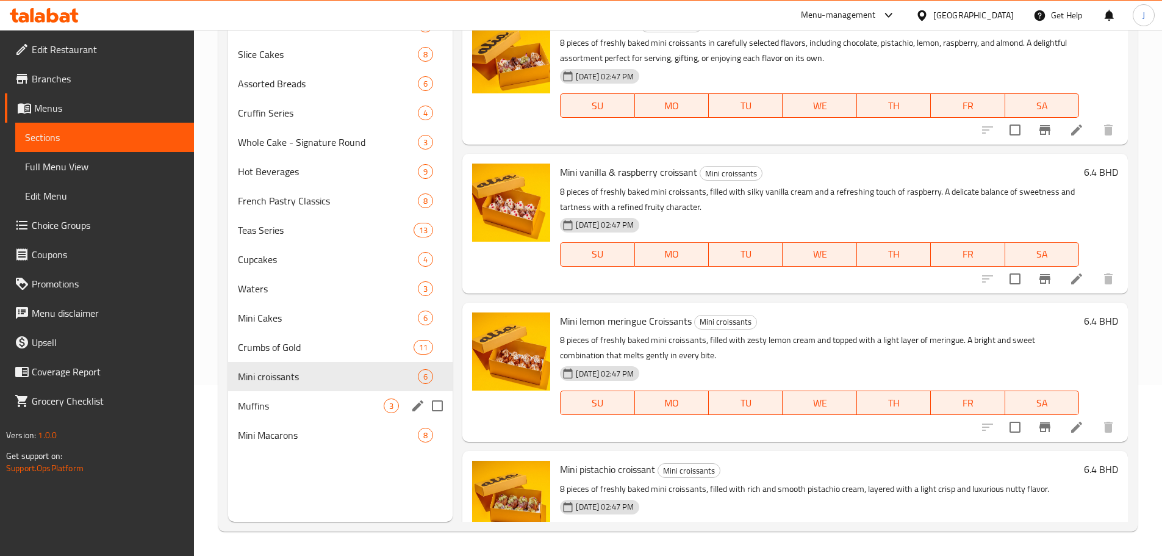
click at [332, 416] on div "Muffins 3" at bounding box center [340, 405] width 225 height 29
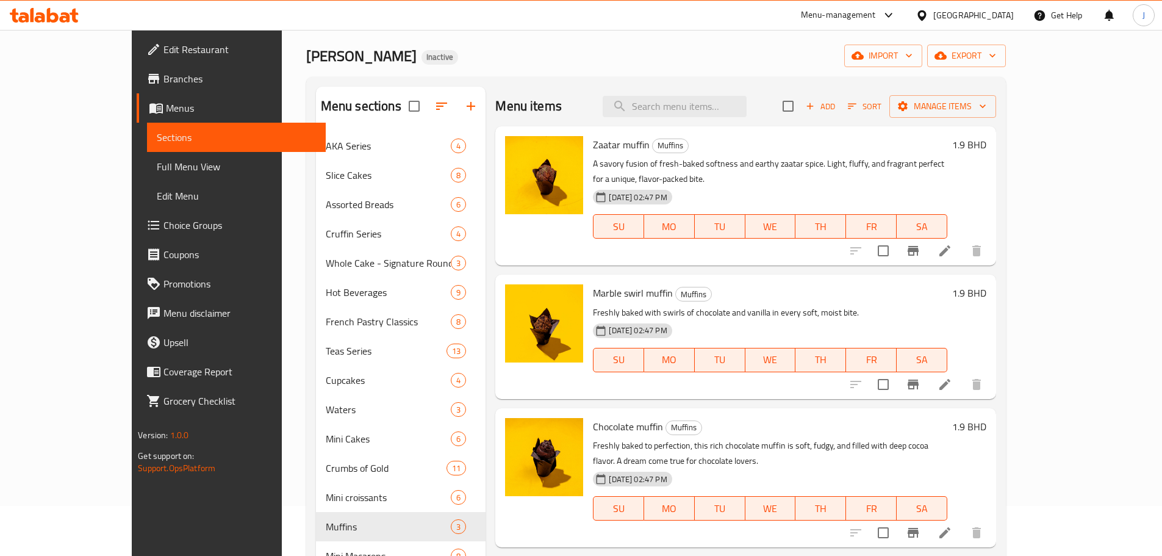
scroll to position [171, 0]
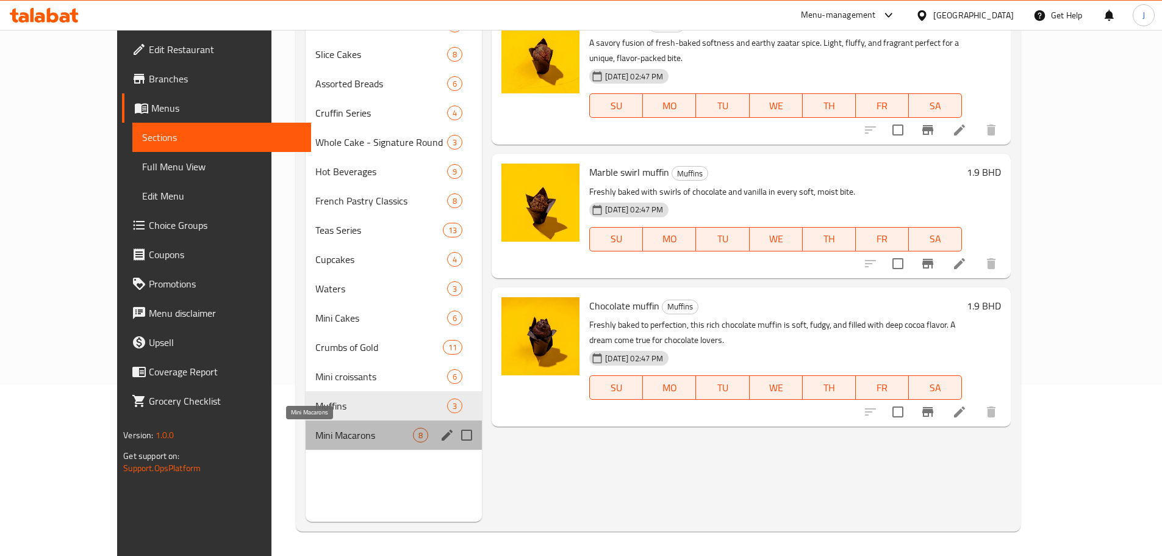
click at [355, 427] on span "Mini Macarons" at bounding box center [364, 434] width 98 height 15
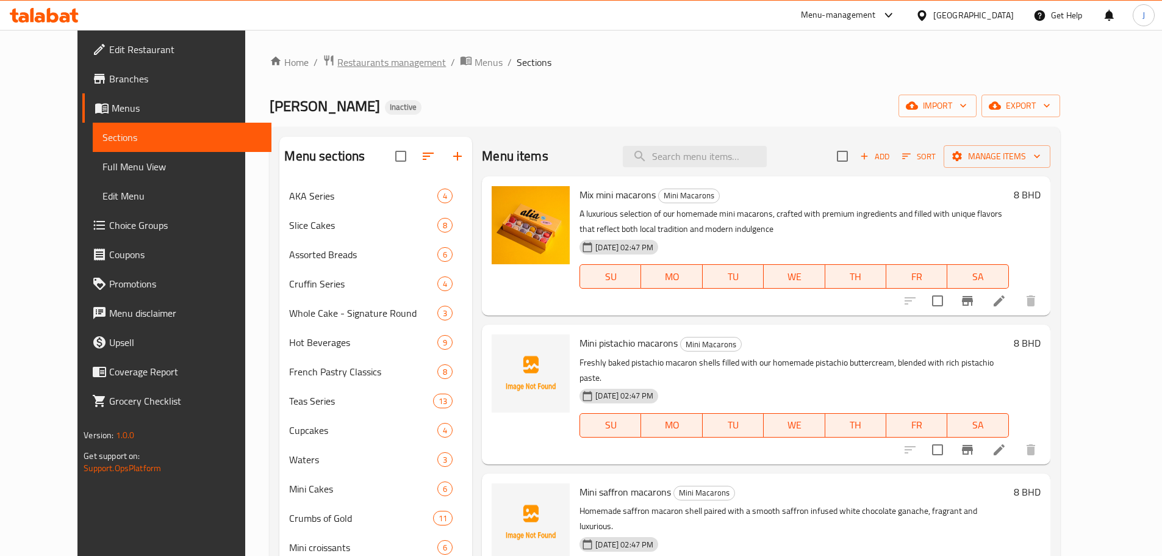
click at [337, 57] on span "Restaurants management" at bounding box center [391, 62] width 109 height 15
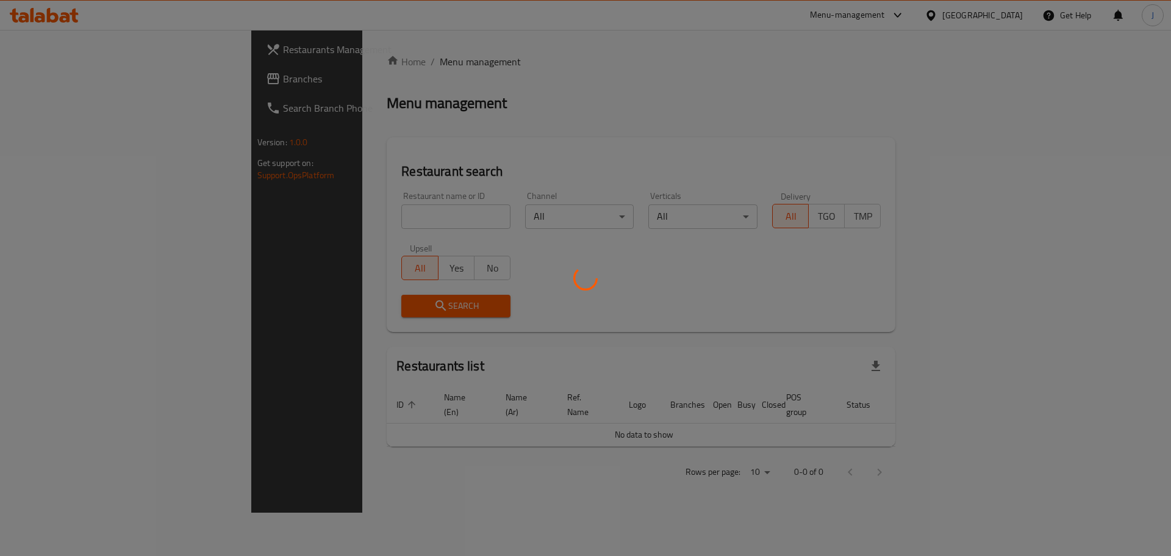
click at [319, 215] on div at bounding box center [585, 278] width 1171 height 556
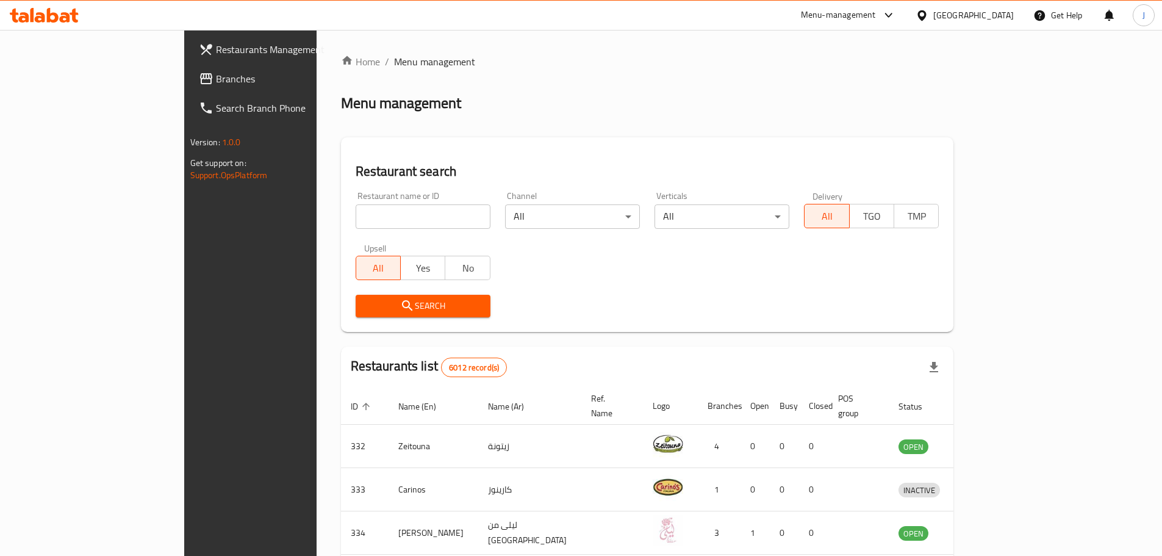
click at [356, 212] on input "search" at bounding box center [423, 216] width 135 height 24
type input "la rom"
click button "Search" at bounding box center [423, 306] width 135 height 23
